Goal: Task Accomplishment & Management: Complete application form

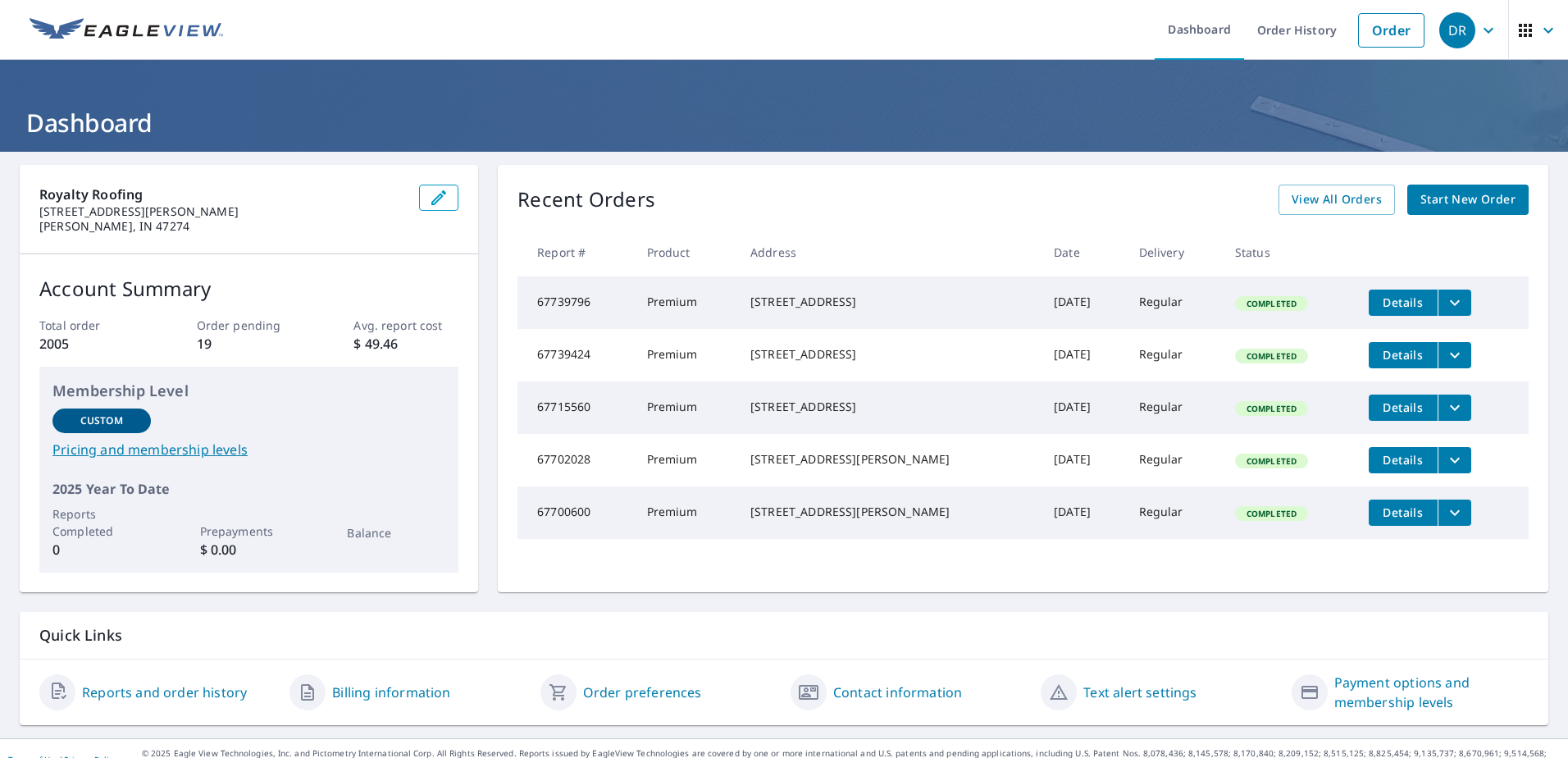
click at [1434, 196] on span "Start New Order" at bounding box center [1468, 199] width 95 height 20
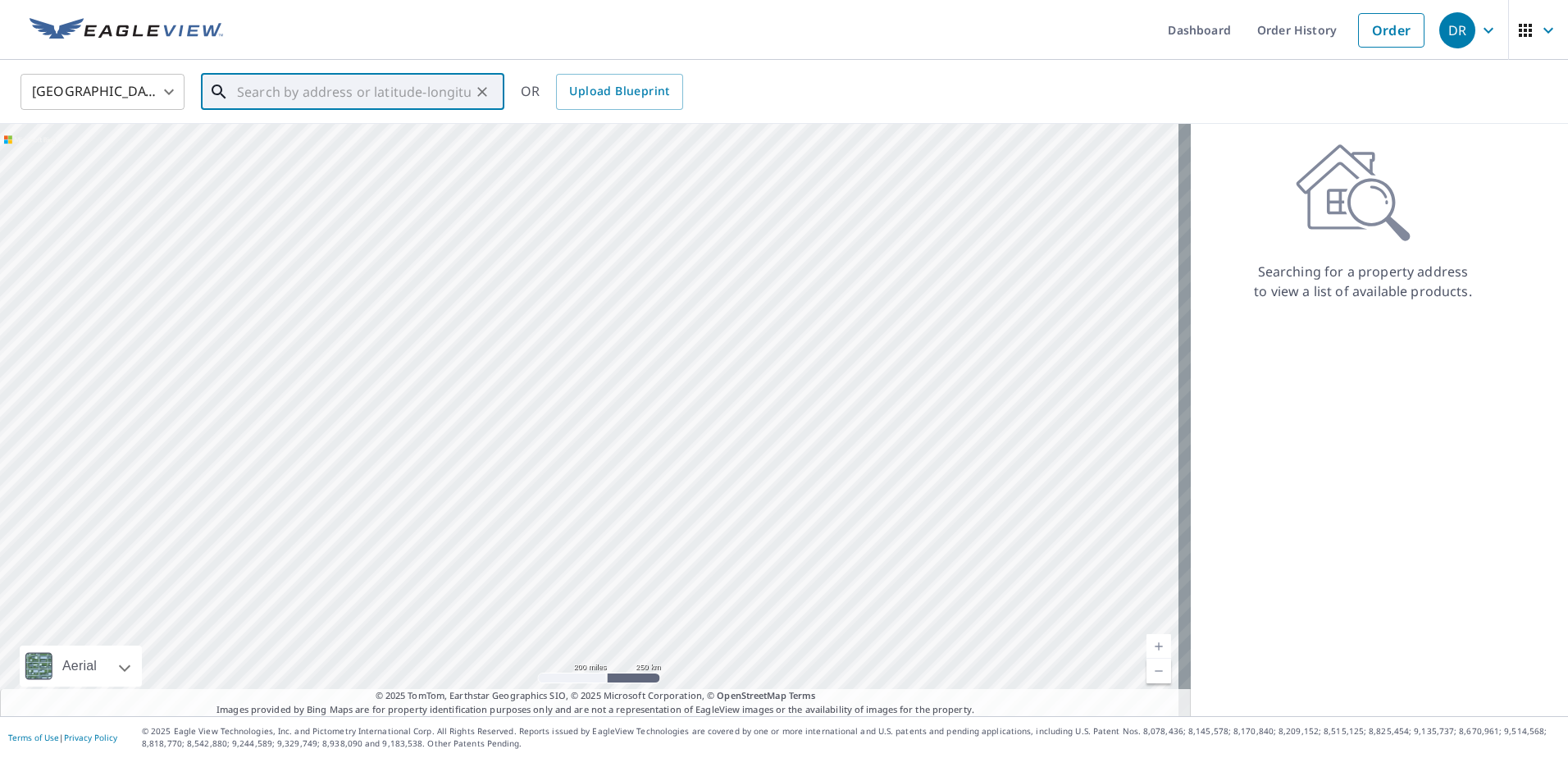
click at [269, 86] on input "text" at bounding box center [354, 91] width 234 height 46
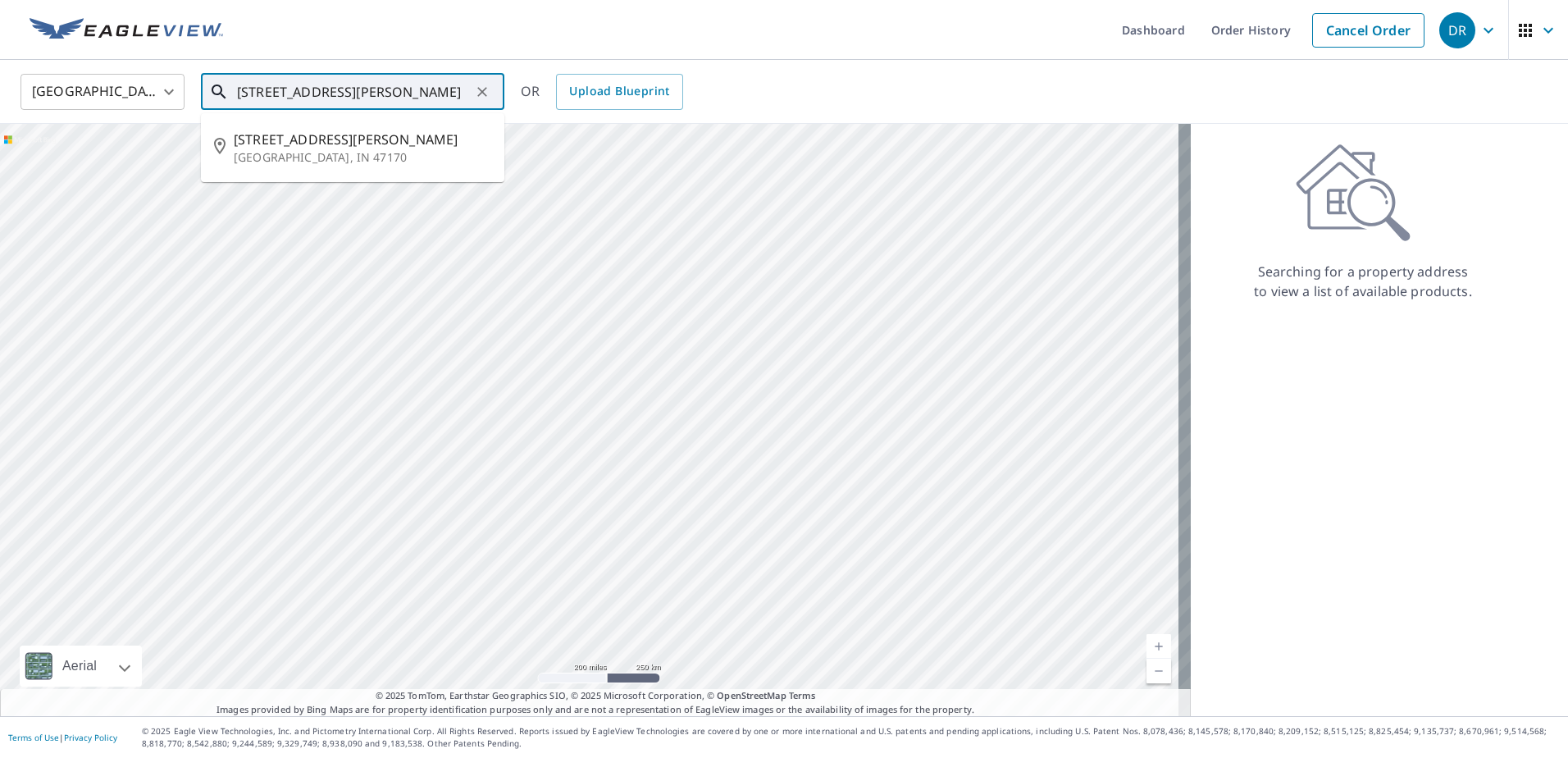
type input "[STREET_ADDRESS][PERSON_NAME]"
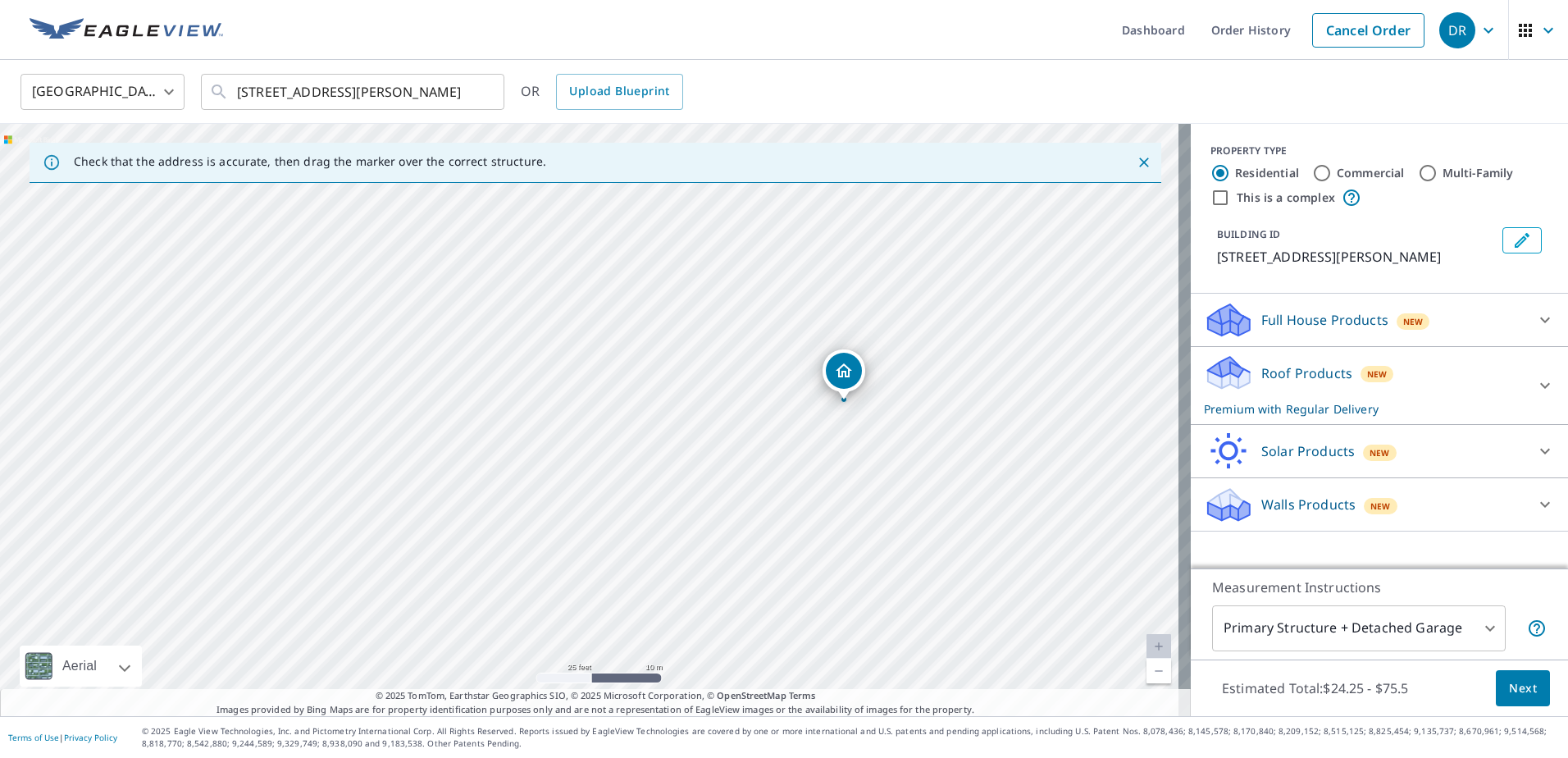
drag, startPoint x: 841, startPoint y: 353, endPoint x: 845, endPoint y: 375, distance: 22.4
click at [1540, 386] on icon at bounding box center [1544, 386] width 19 height 19
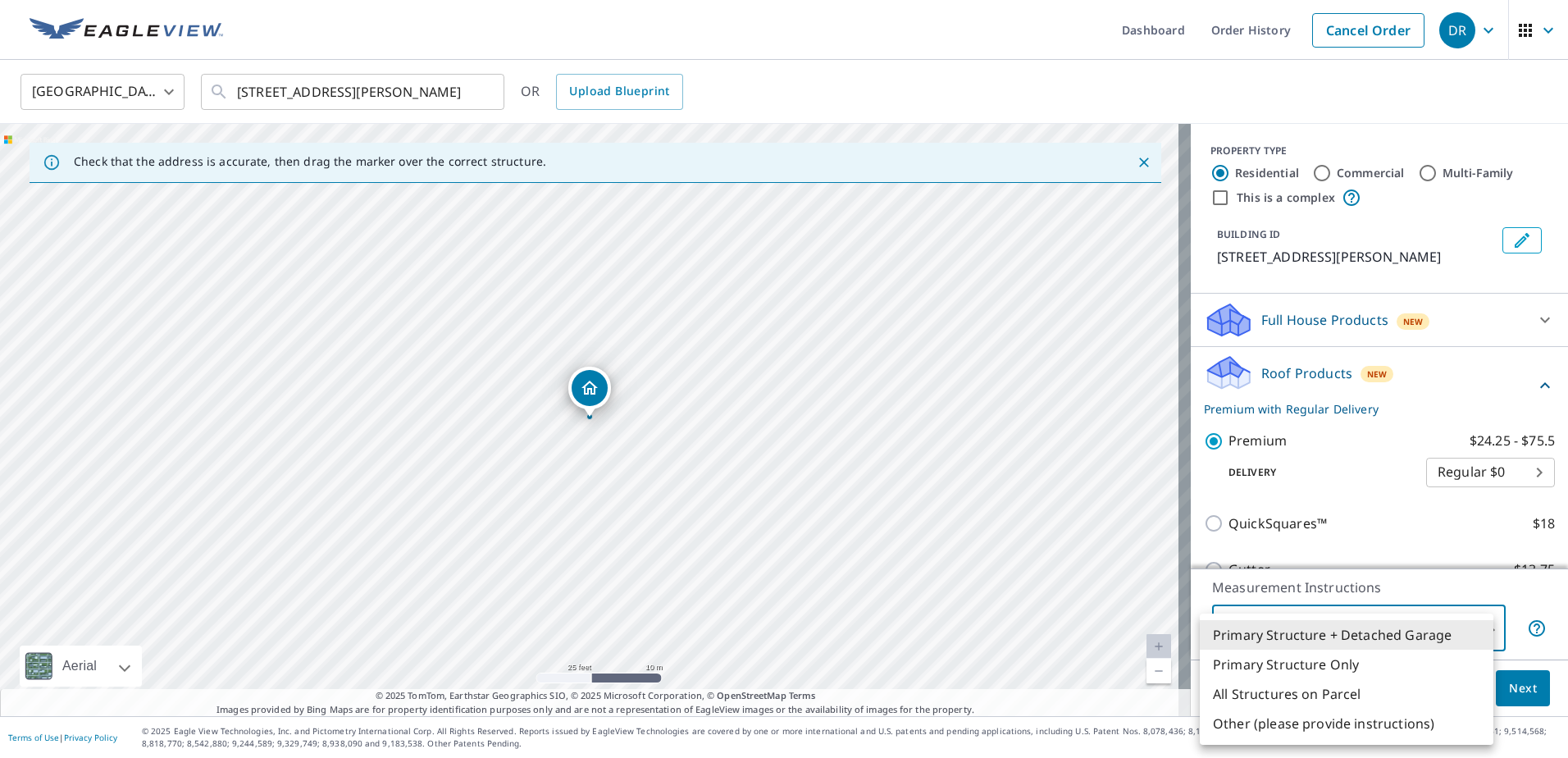
click at [1478, 635] on body "DR DR Dashboard Order History Cancel Order DR [GEOGRAPHIC_DATA] [GEOGRAPHIC_DAT…" at bounding box center [784, 379] width 1568 height 758
click at [1247, 663] on li "Primary Structure Only" at bounding box center [1346, 665] width 293 height 30
type input "2"
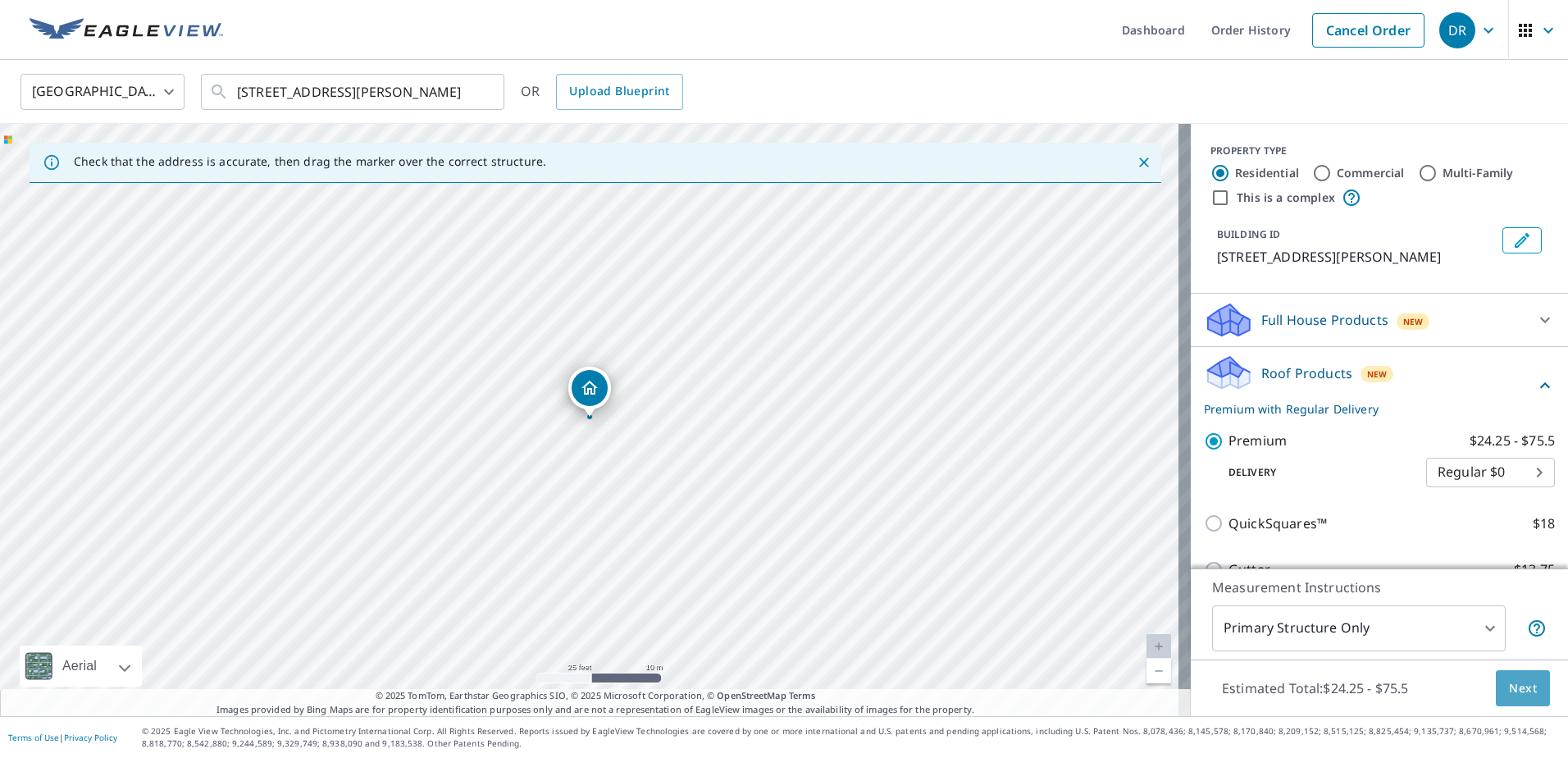
click at [1508, 689] on span "Next" at bounding box center [1522, 688] width 28 height 20
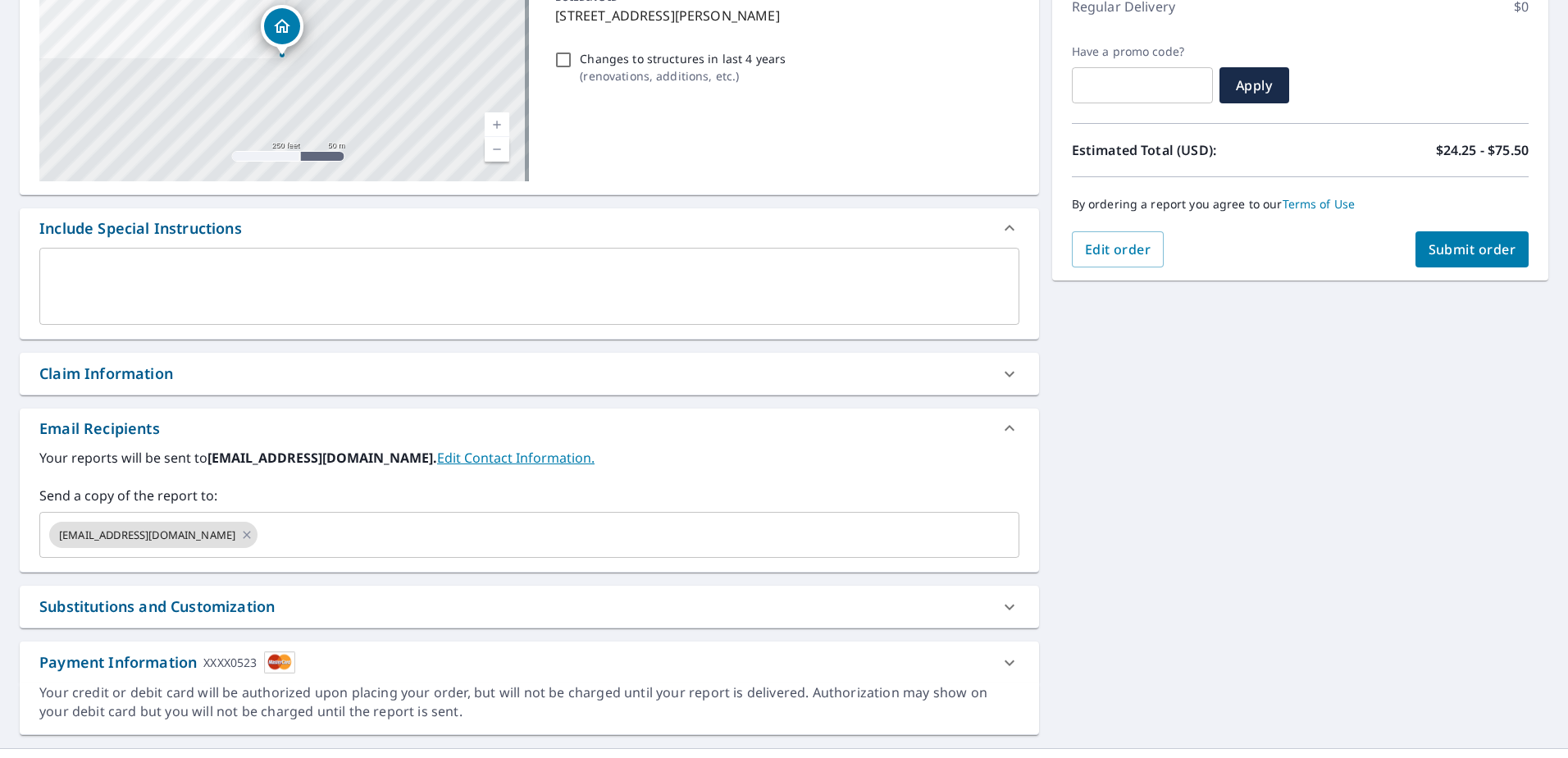
scroll to position [246, 0]
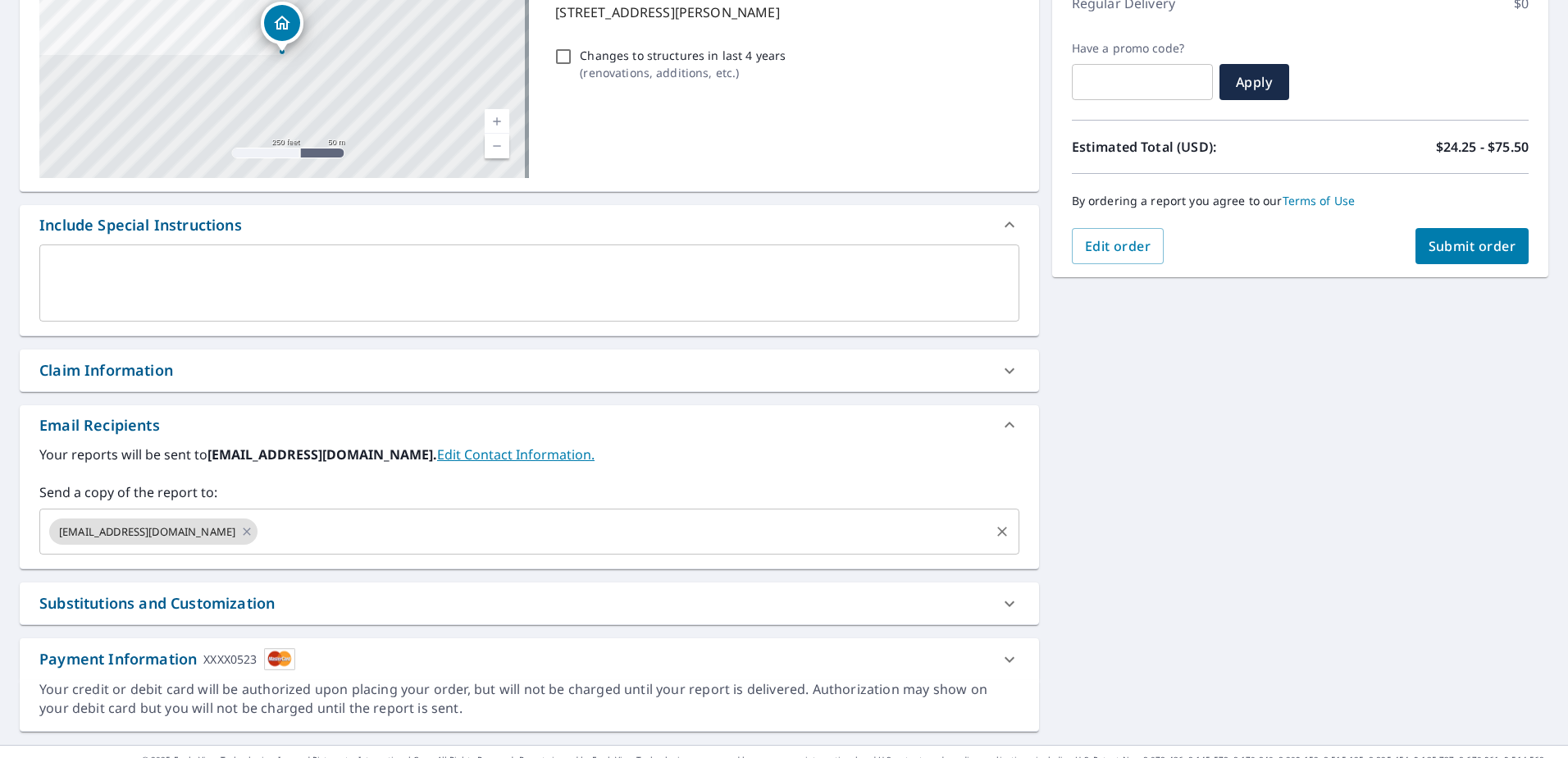
click at [286, 524] on input "text" at bounding box center [622, 531] width 726 height 31
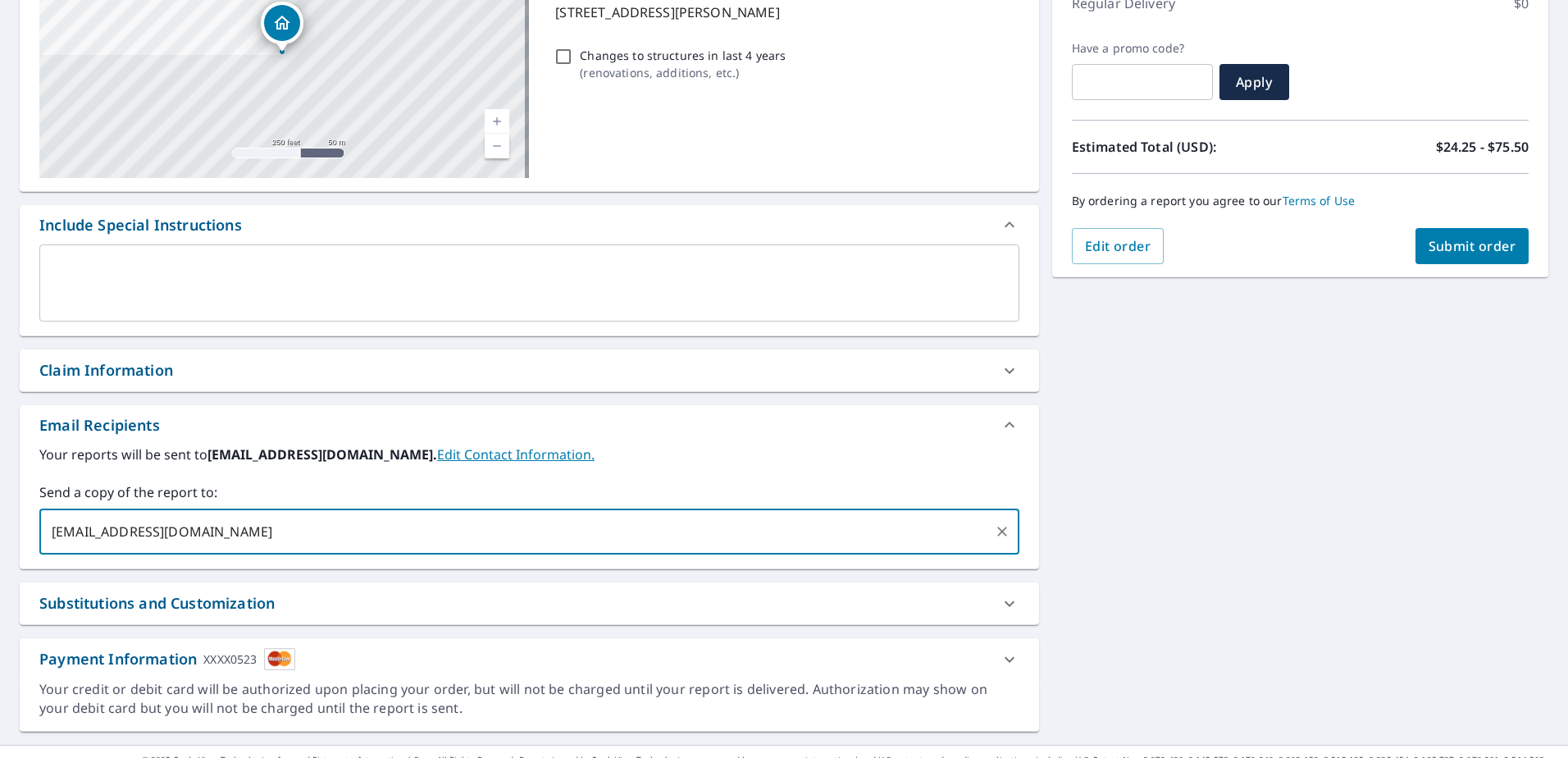
type input "[EMAIL_ADDRESS][DOMAIN_NAME]"
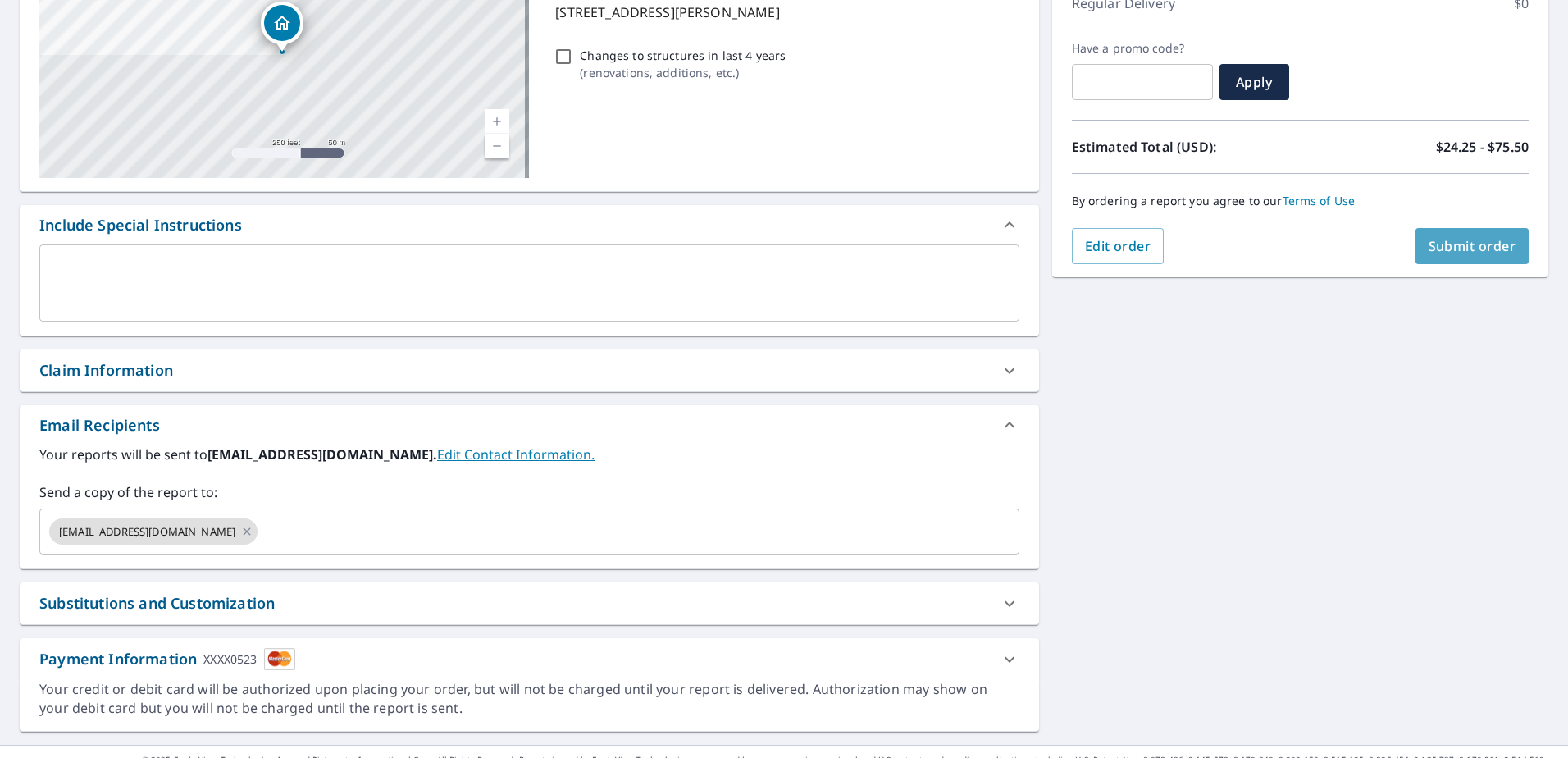
click at [1428, 247] on span "Submit order" at bounding box center [1472, 246] width 88 height 18
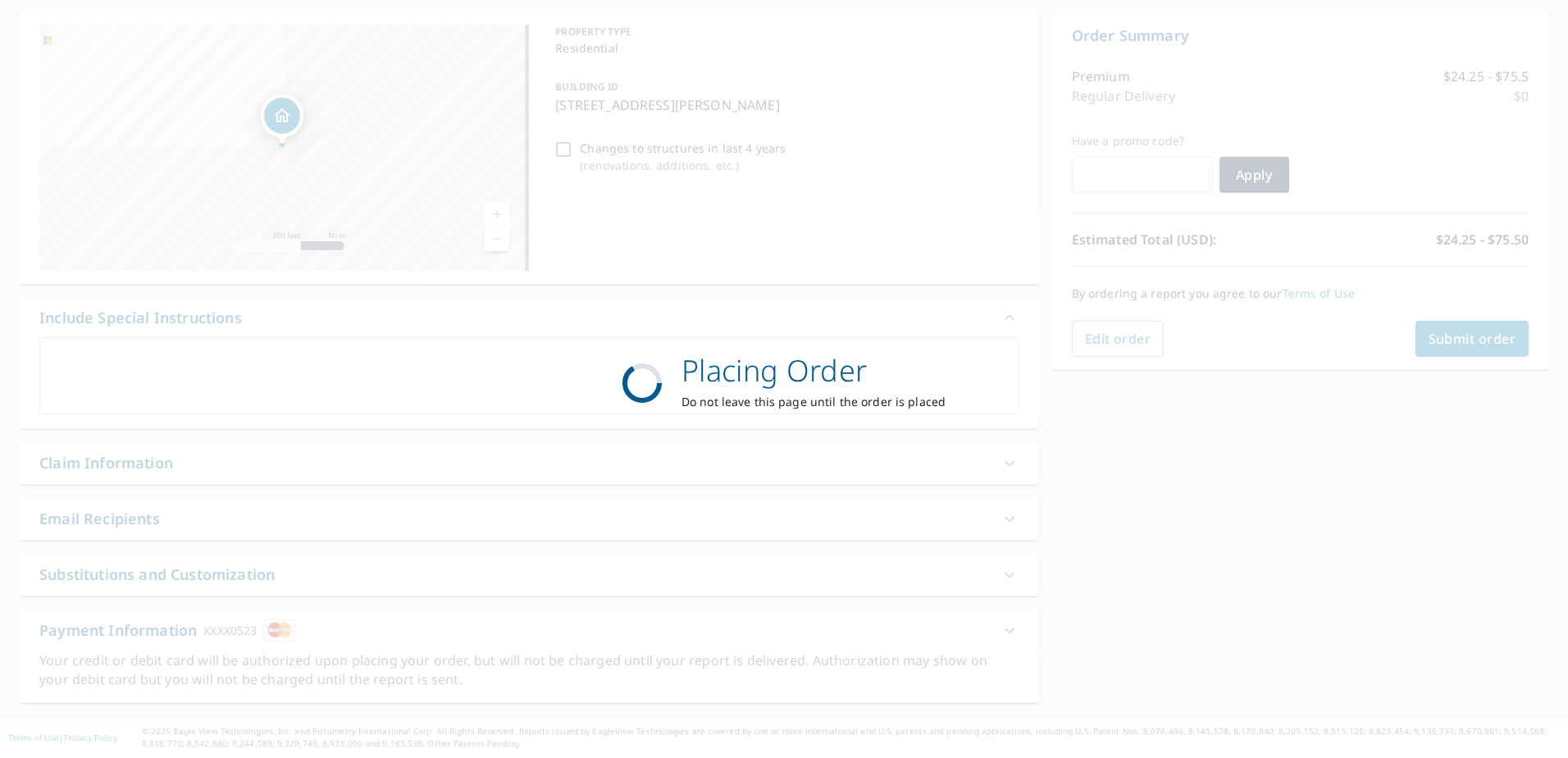
scroll to position [154, 0]
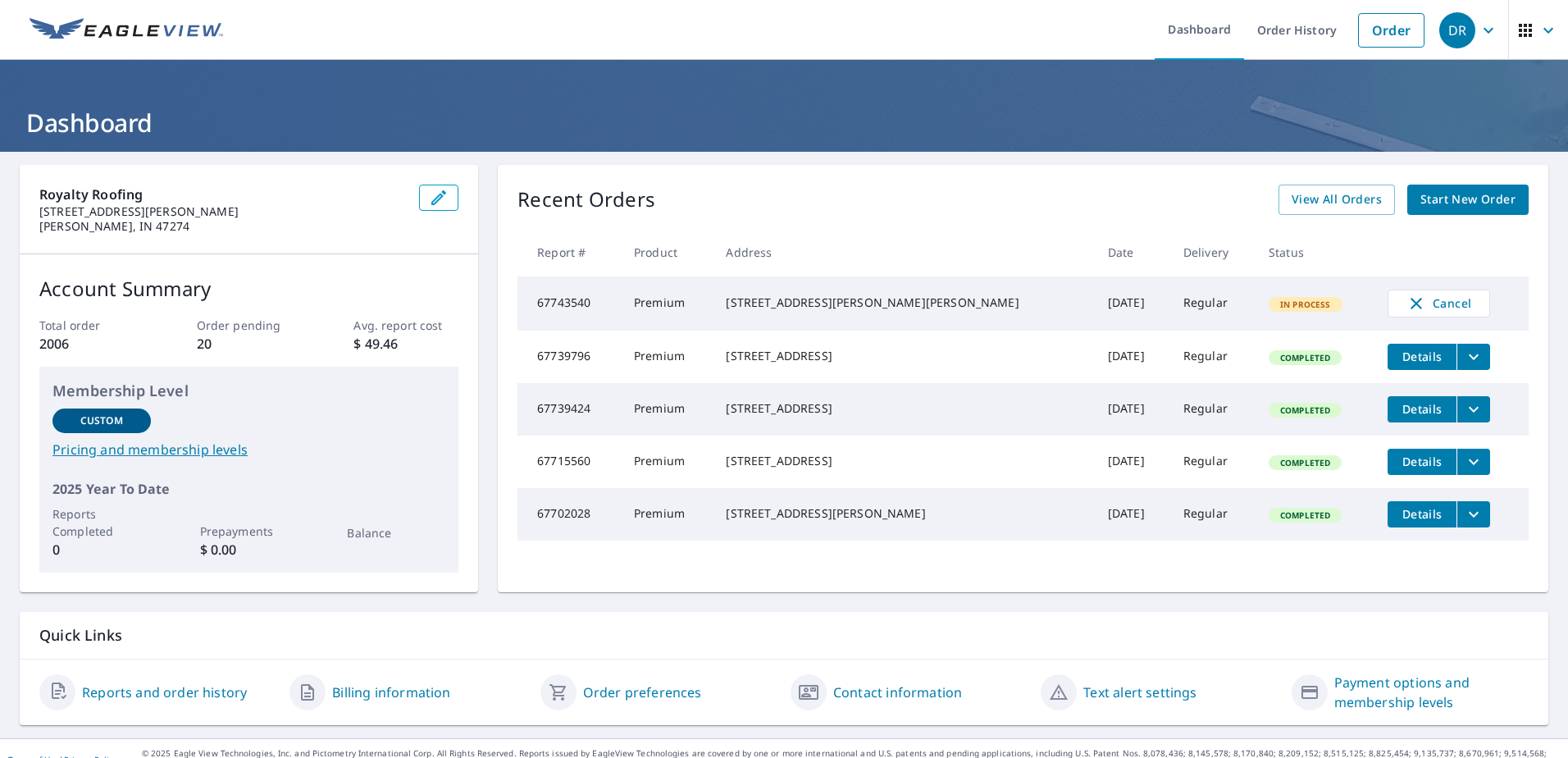
click at [1442, 198] on span "Start New Order" at bounding box center [1468, 199] width 95 height 20
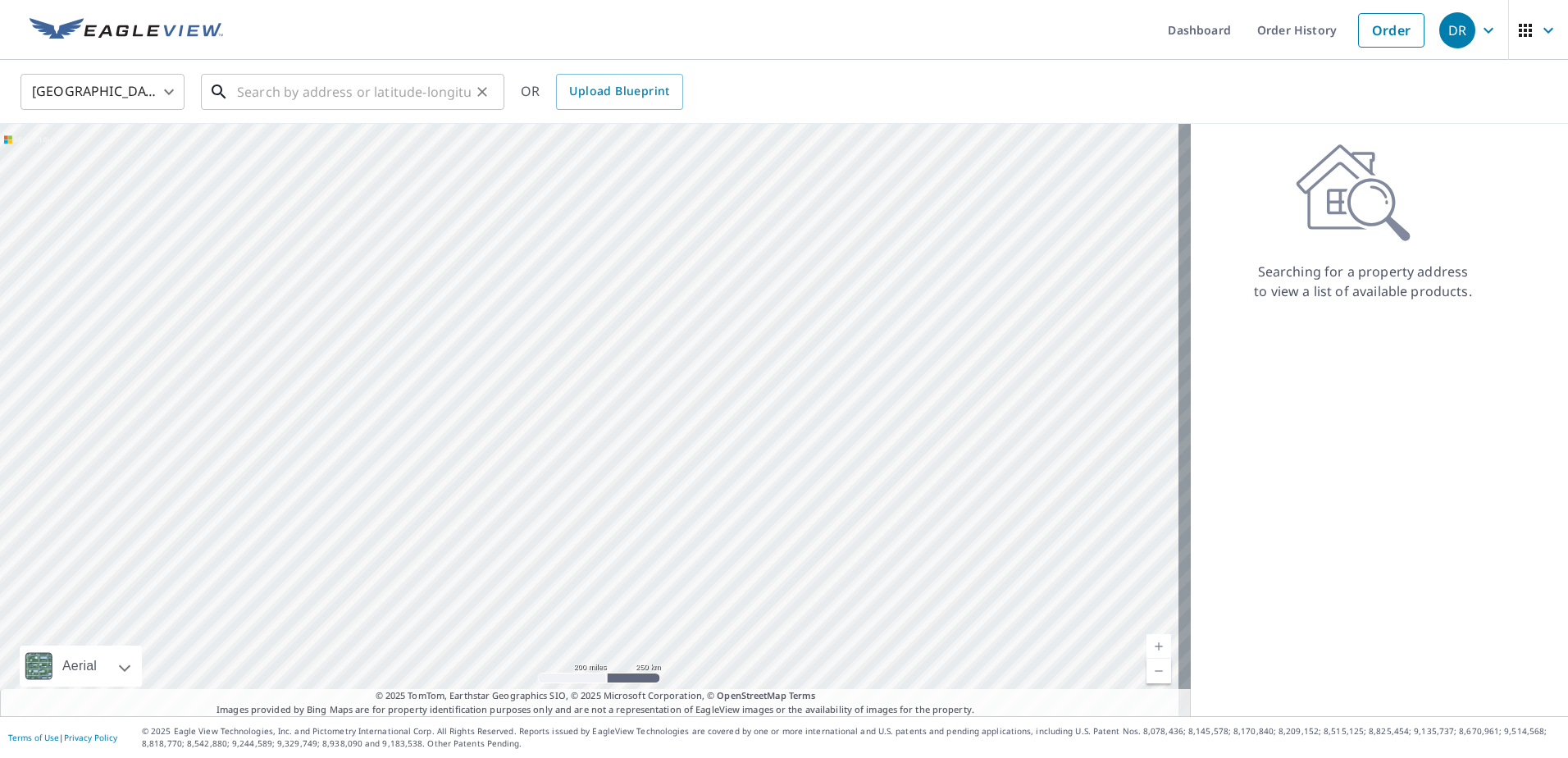
click at [277, 98] on input "text" at bounding box center [354, 91] width 234 height 46
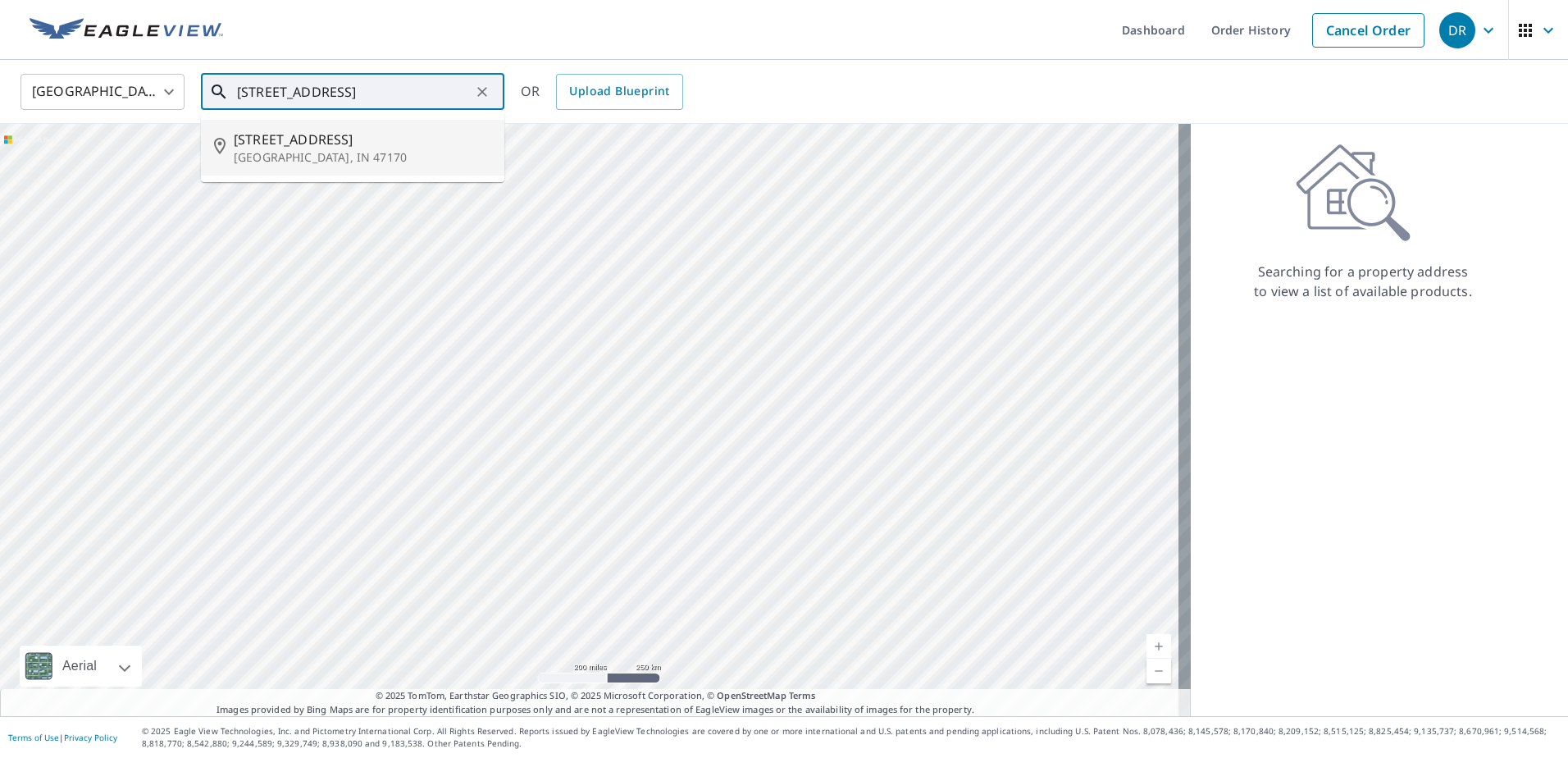
click at [326, 148] on span "[STREET_ADDRESS]" at bounding box center [362, 140] width 257 height 19
type input "[STREET_ADDRESS]"
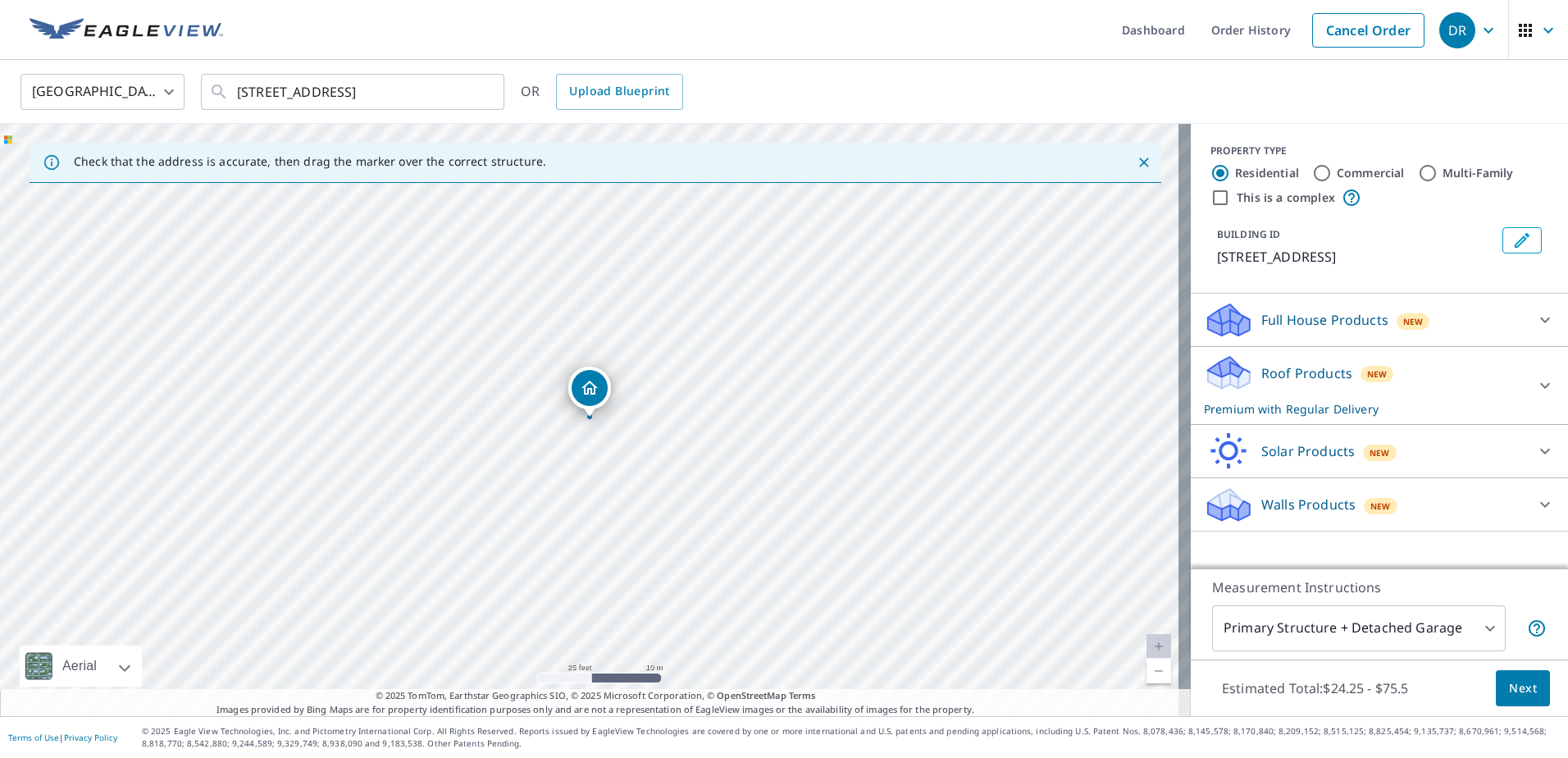
click at [1538, 386] on icon at bounding box center [1544, 386] width 19 height 19
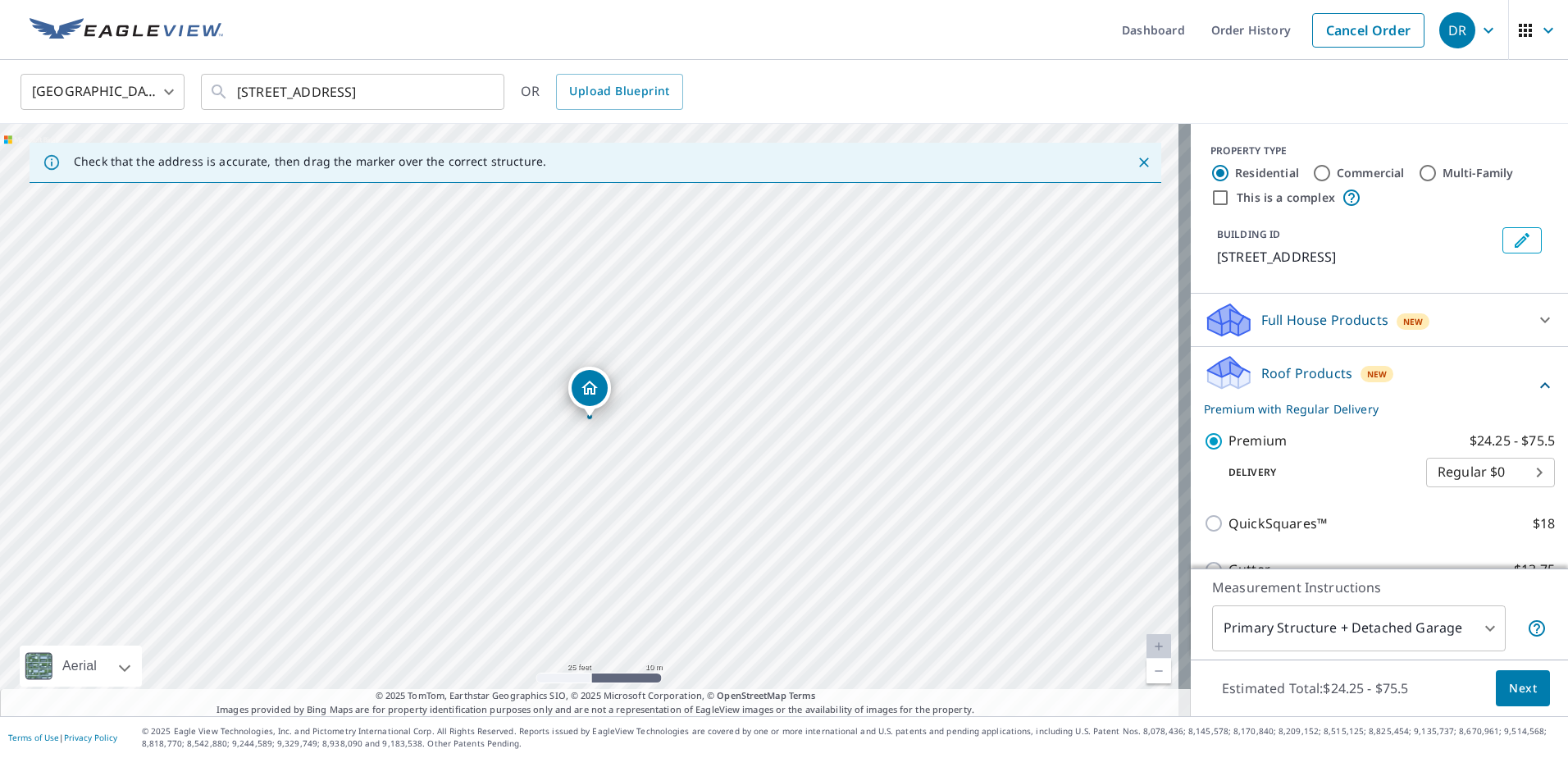
click at [1508, 693] on span "Next" at bounding box center [1522, 688] width 28 height 20
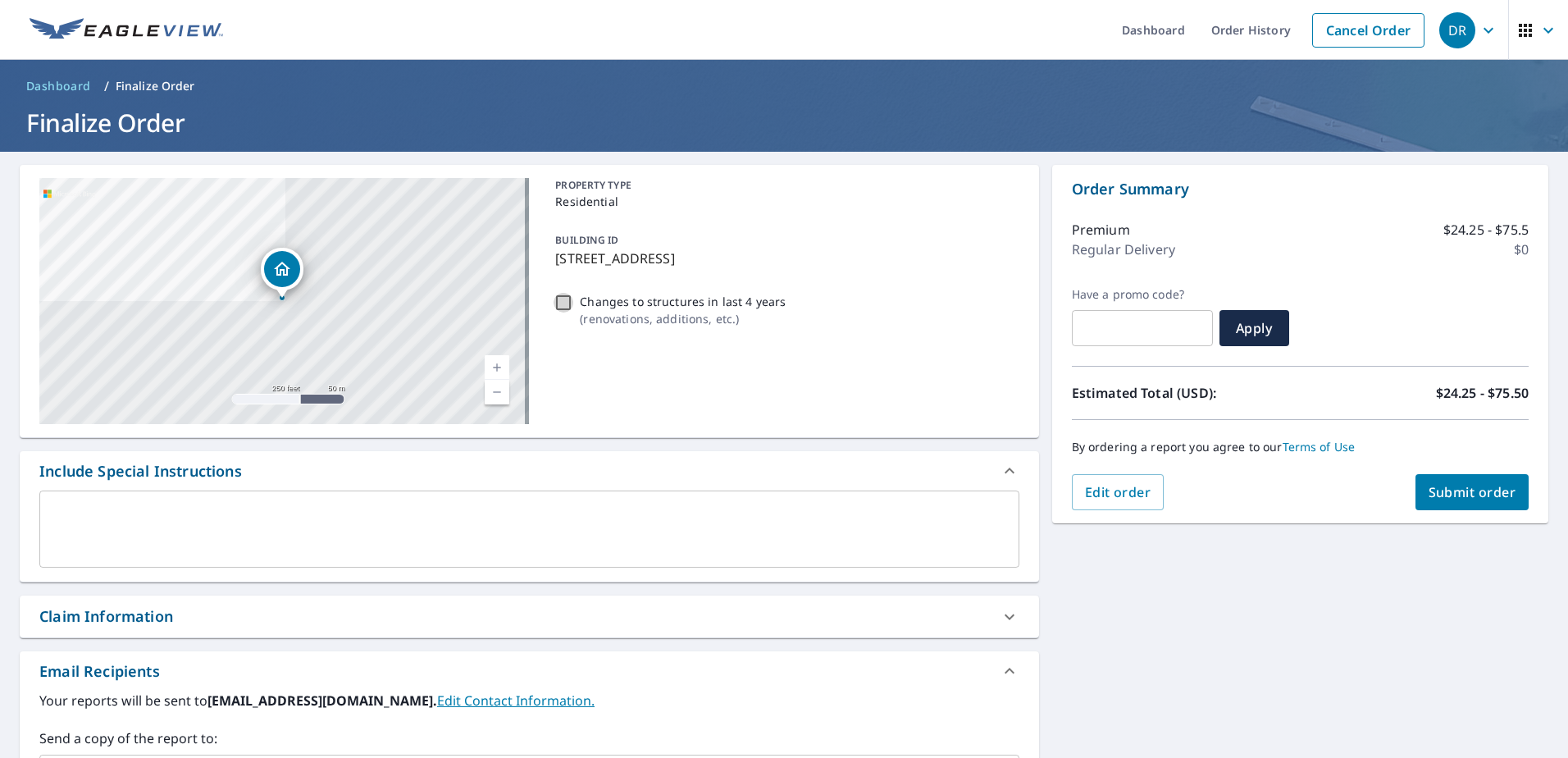
click at [556, 300] on input "Changes to structures in last 4 years ( renovations, additions, etc. )" at bounding box center [563, 302] width 19 height 19
checkbox input "true"
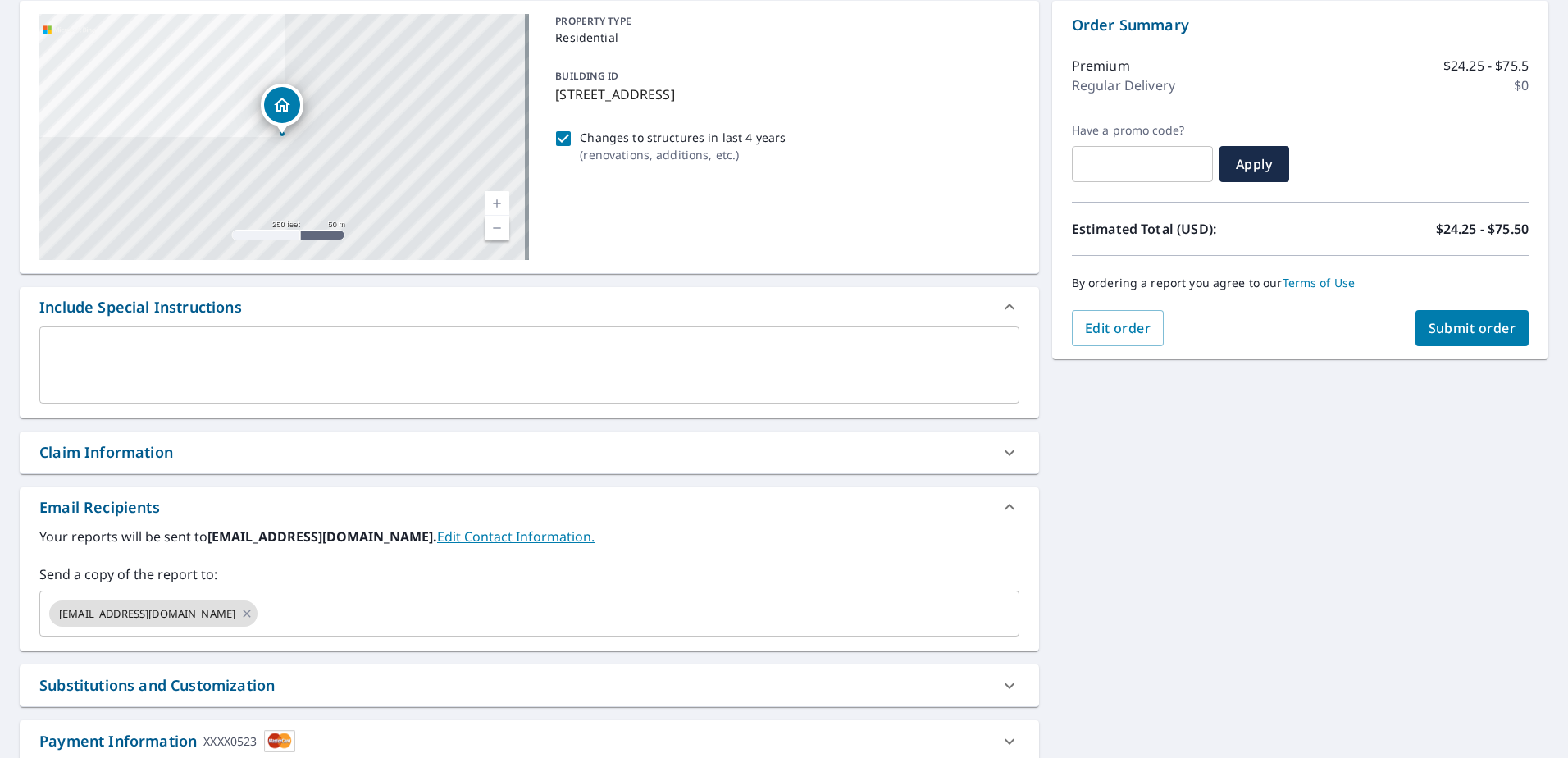
scroll to position [246, 0]
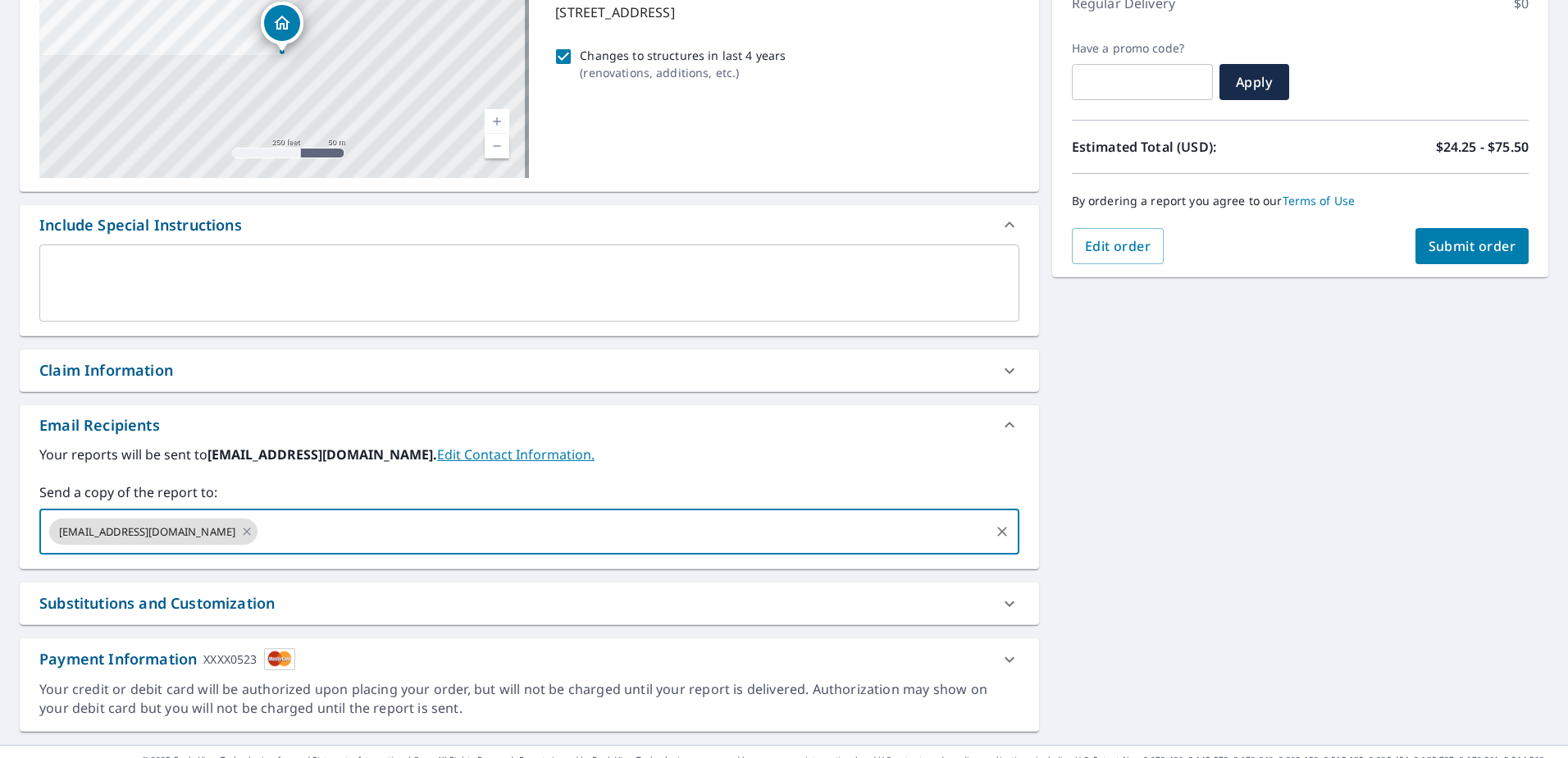
click at [260, 532] on input "text" at bounding box center [622, 531] width 726 height 31
type input "[EMAIL_ADDRESS][DOMAIN_NAME]"
click at [1456, 254] on span "Submit order" at bounding box center [1472, 246] width 88 height 18
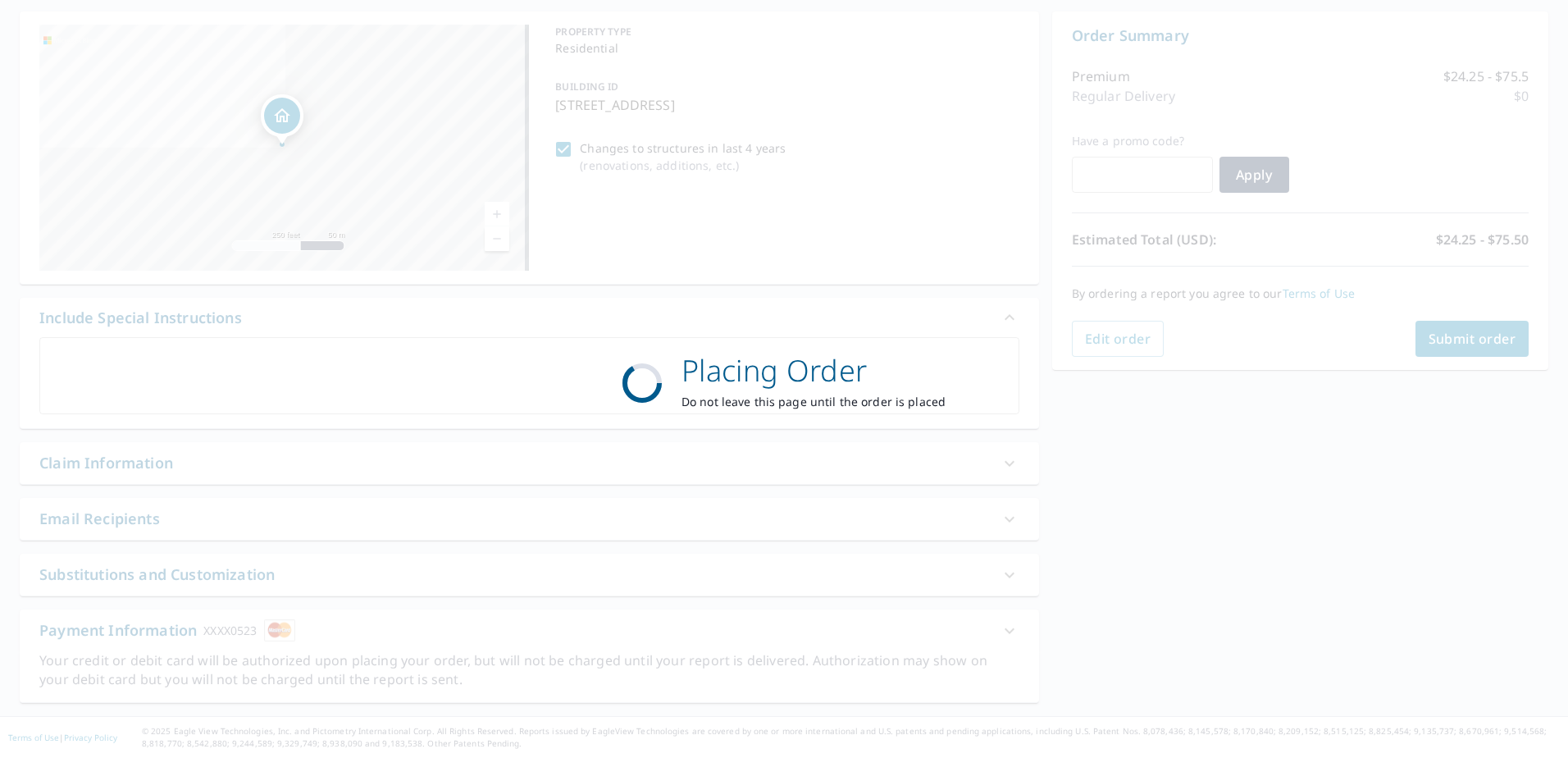
scroll to position [154, 0]
